Goal: Information Seeking & Learning: Learn about a topic

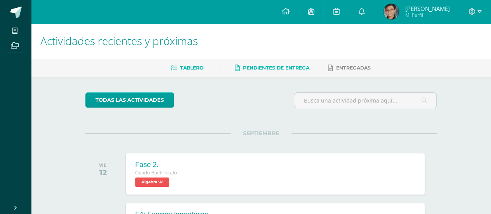
click at [270, 72] on link "Pendientes de entrega" at bounding box center [272, 68] width 74 height 12
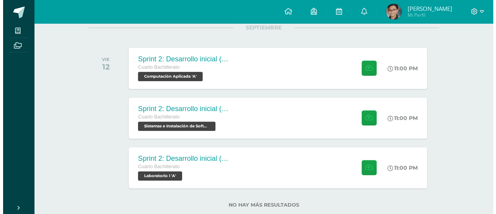
scroll to position [107, 0]
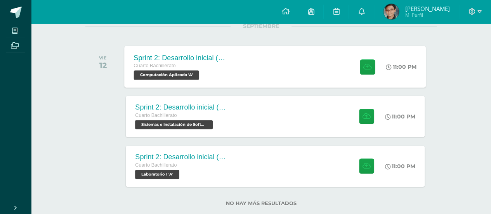
click at [212, 59] on div "Sprint 2: Desarrollo inicial (Semanas 3 y 4)" at bounding box center [181, 58] width 94 height 8
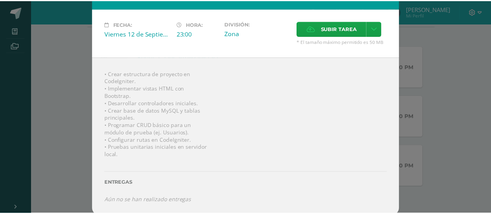
scroll to position [0, 0]
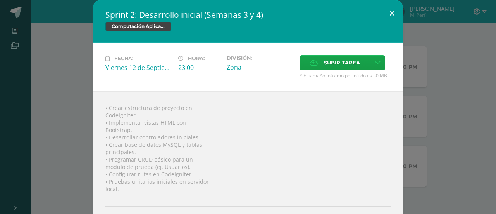
click at [385, 14] on button at bounding box center [392, 13] width 22 height 26
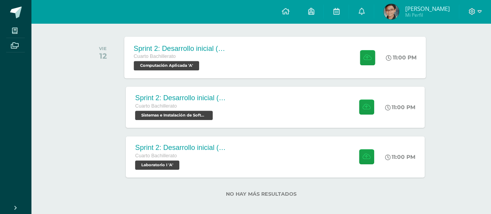
scroll to position [114, 0]
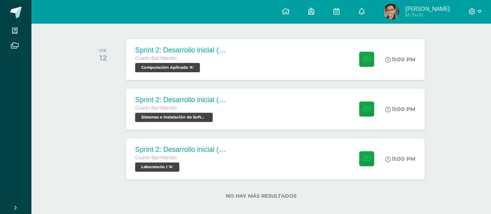
click at [78, 67] on div "todas las Actividades No tienes actividades Échale un vistazo a los demás perío…" at bounding box center [261, 92] width 382 height 261
